Goal: Find specific page/section: Find specific page/section

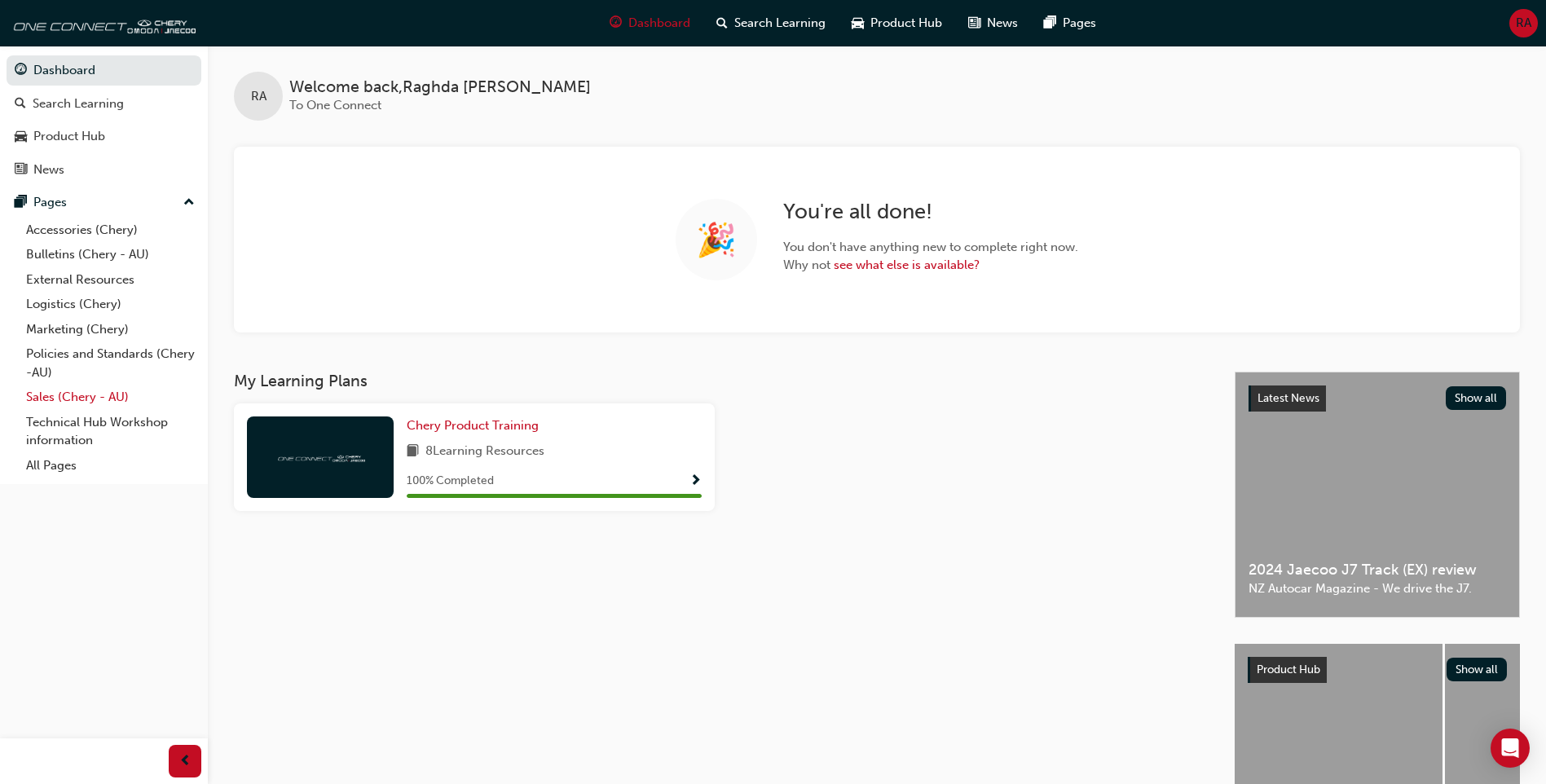
click at [79, 393] on link "Sales (Chery - AU)" at bounding box center [110, 397] width 181 height 25
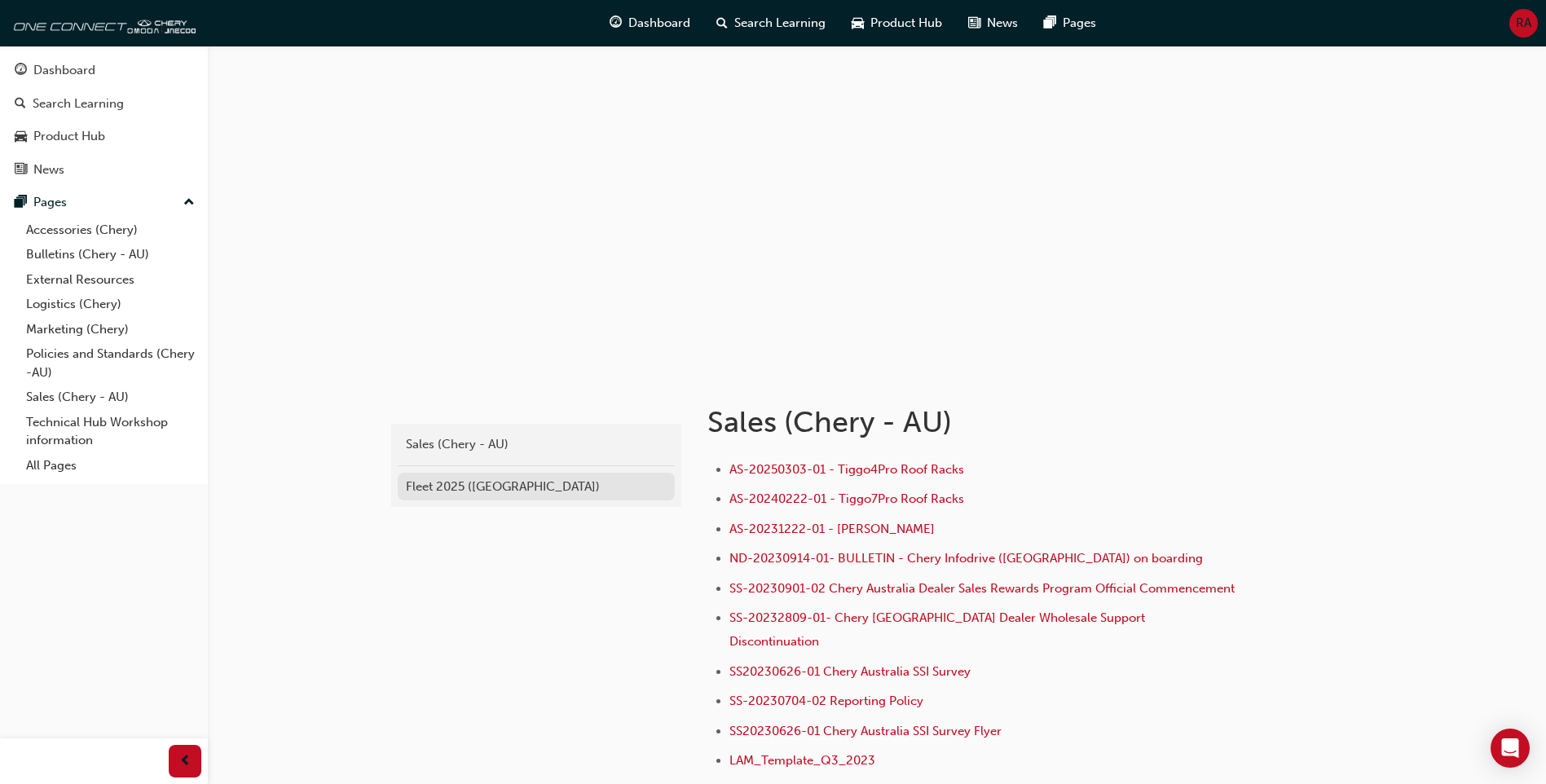
click at [483, 483] on div "Fleet 2025 ([GEOGRAPHIC_DATA])" at bounding box center [537, 486] width 261 height 18
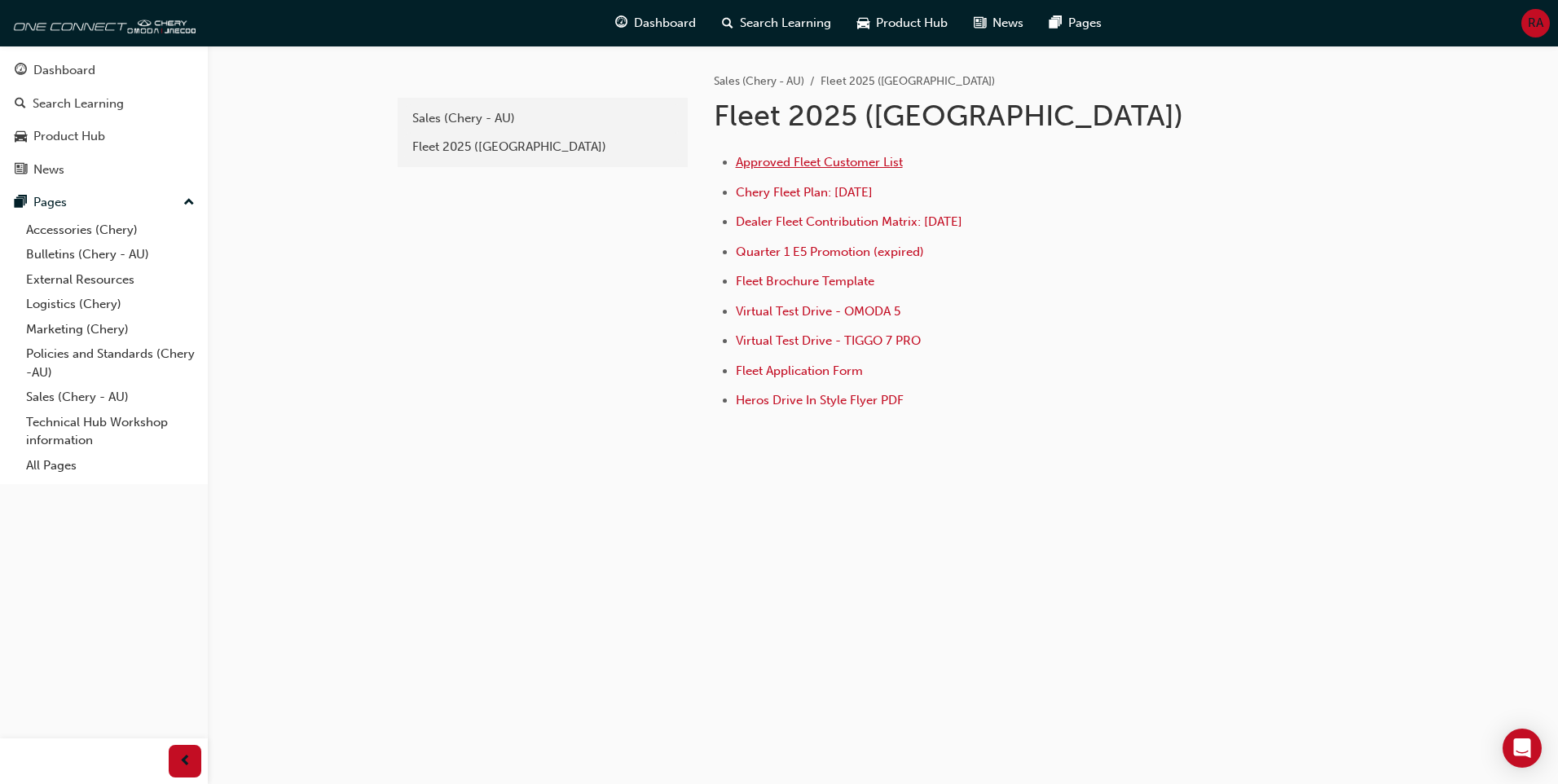
click at [809, 165] on span "Approved Fleet Customer List" at bounding box center [819, 162] width 167 height 15
